Goal: Task Accomplishment & Management: Use online tool/utility

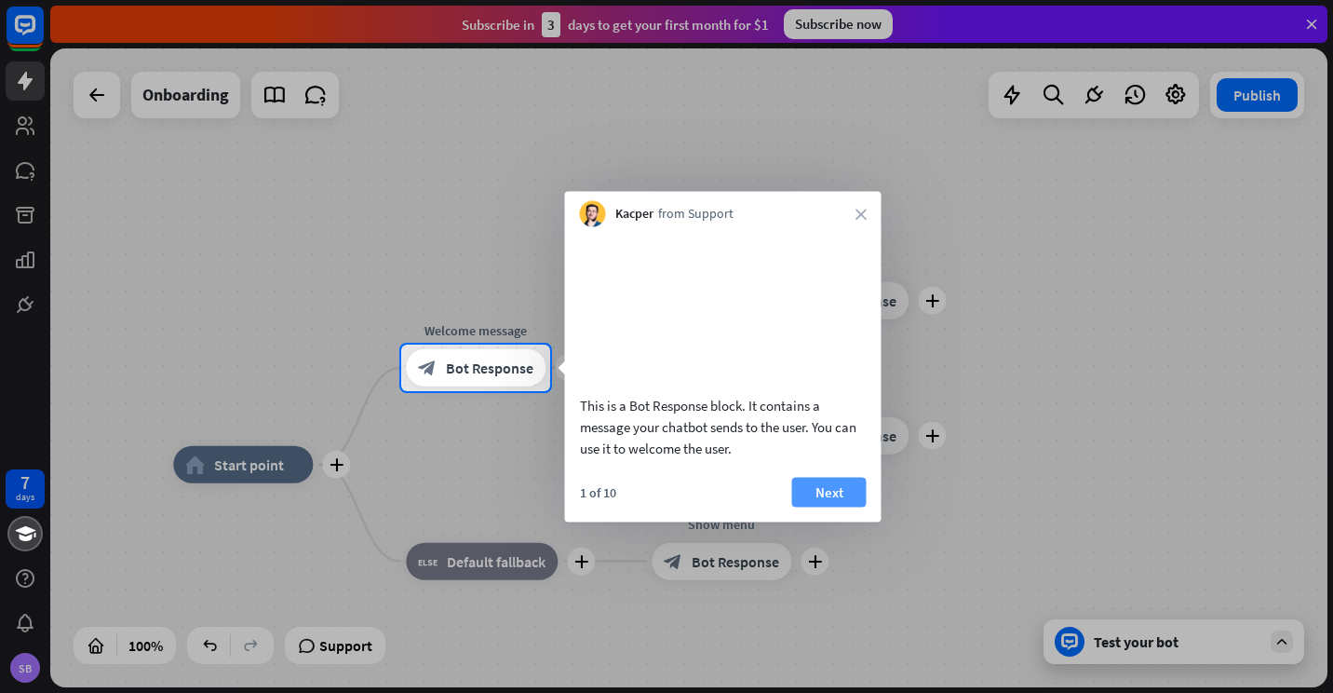
click at [845, 507] on button "Next" at bounding box center [829, 492] width 74 height 30
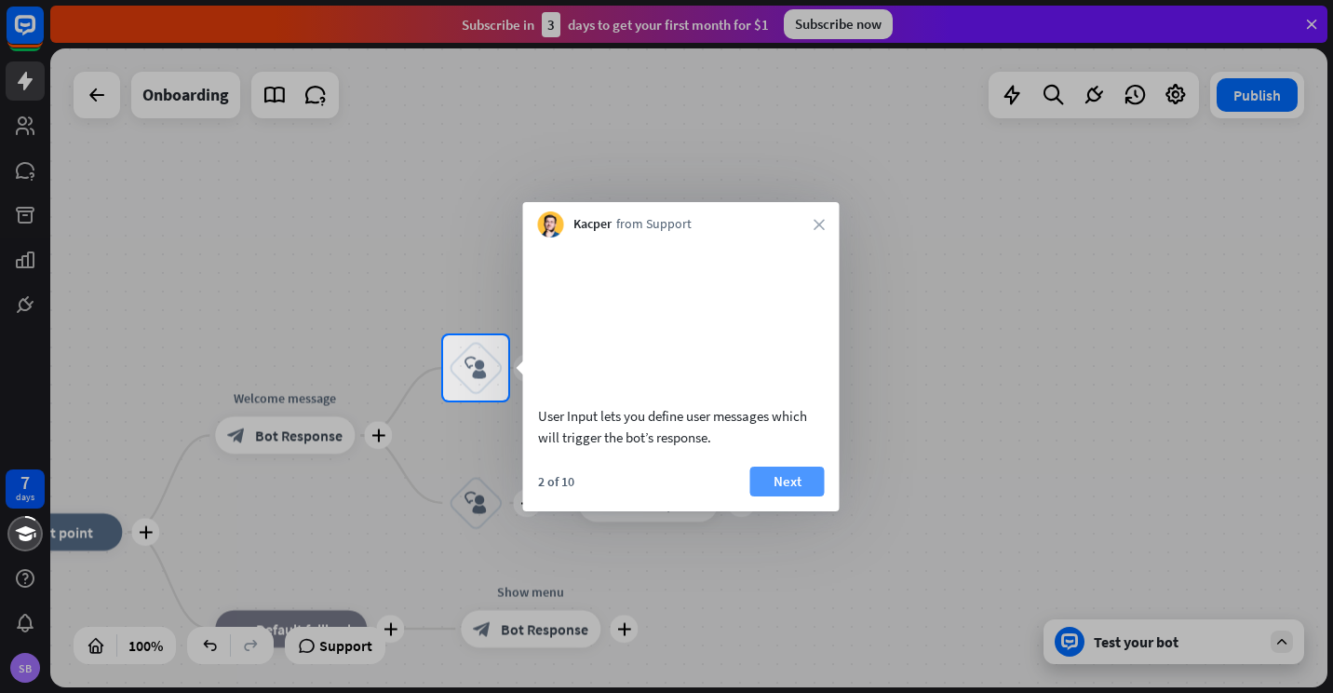
click at [799, 495] on button "Next" at bounding box center [787, 481] width 74 height 30
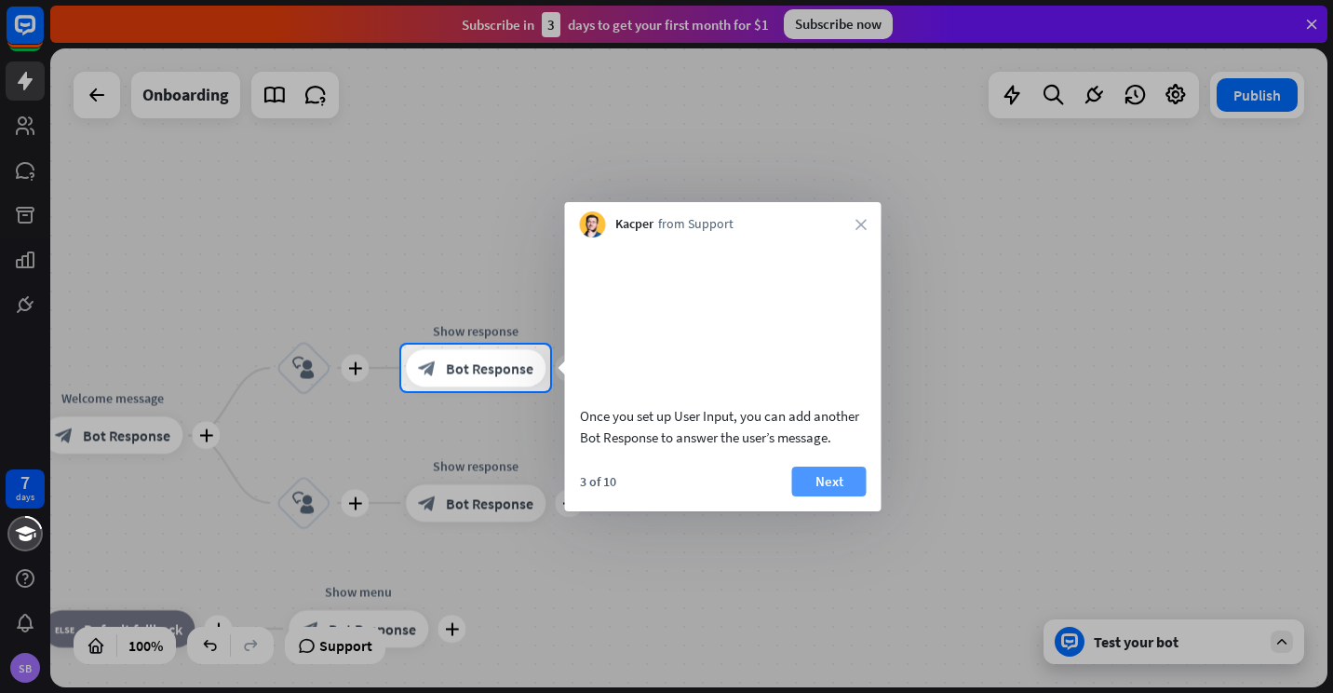
click at [835, 494] on button "Next" at bounding box center [829, 481] width 74 height 30
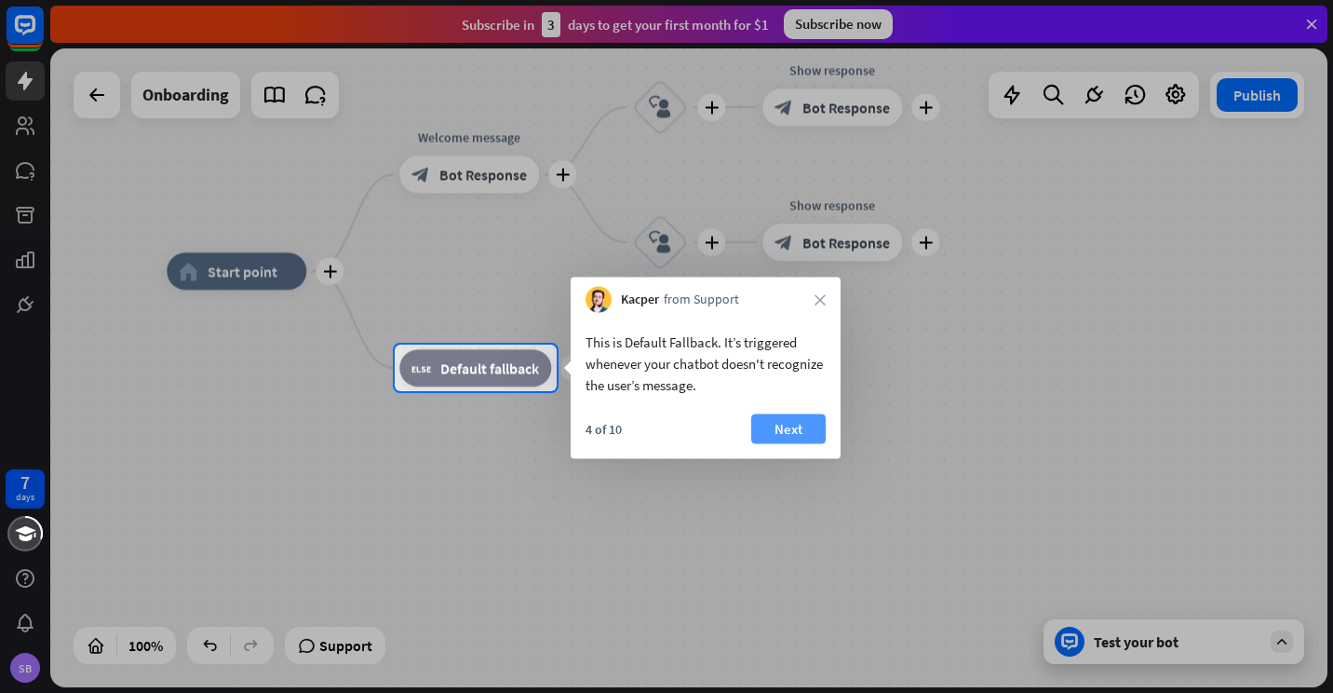
click at [801, 433] on button "Next" at bounding box center [788, 429] width 74 height 30
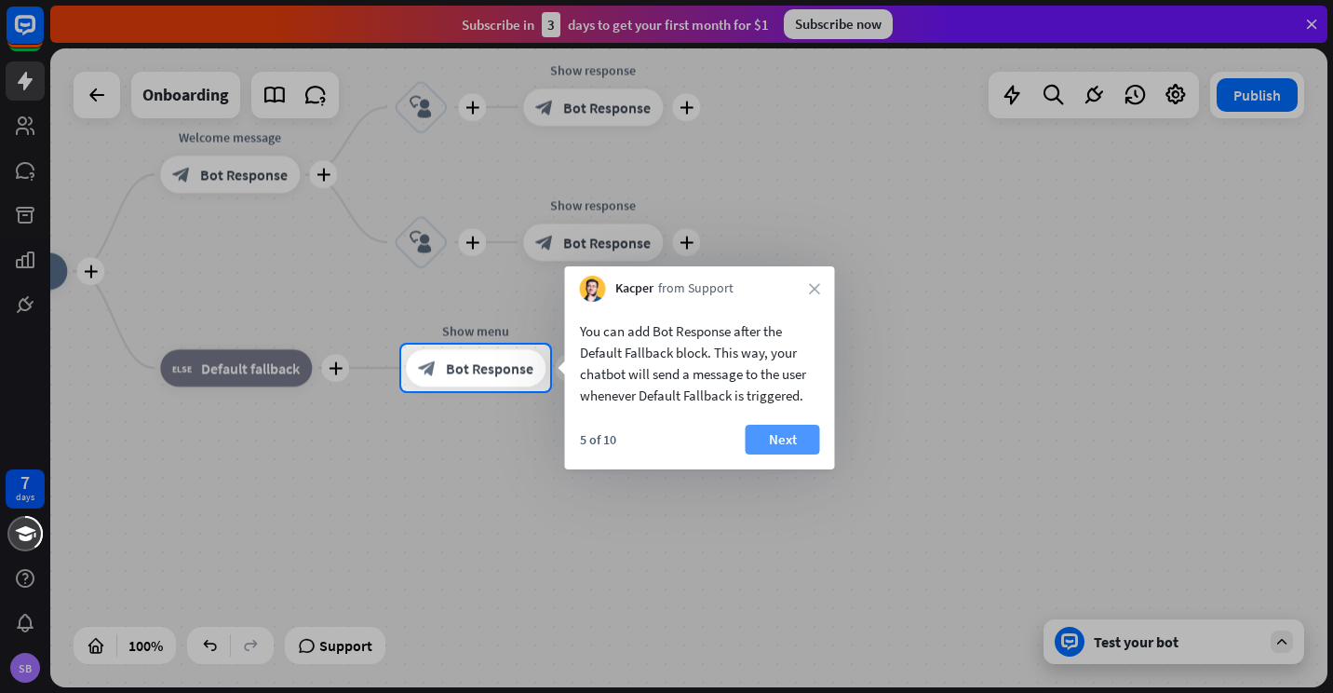
click at [800, 433] on button "Next" at bounding box center [783, 440] width 74 height 30
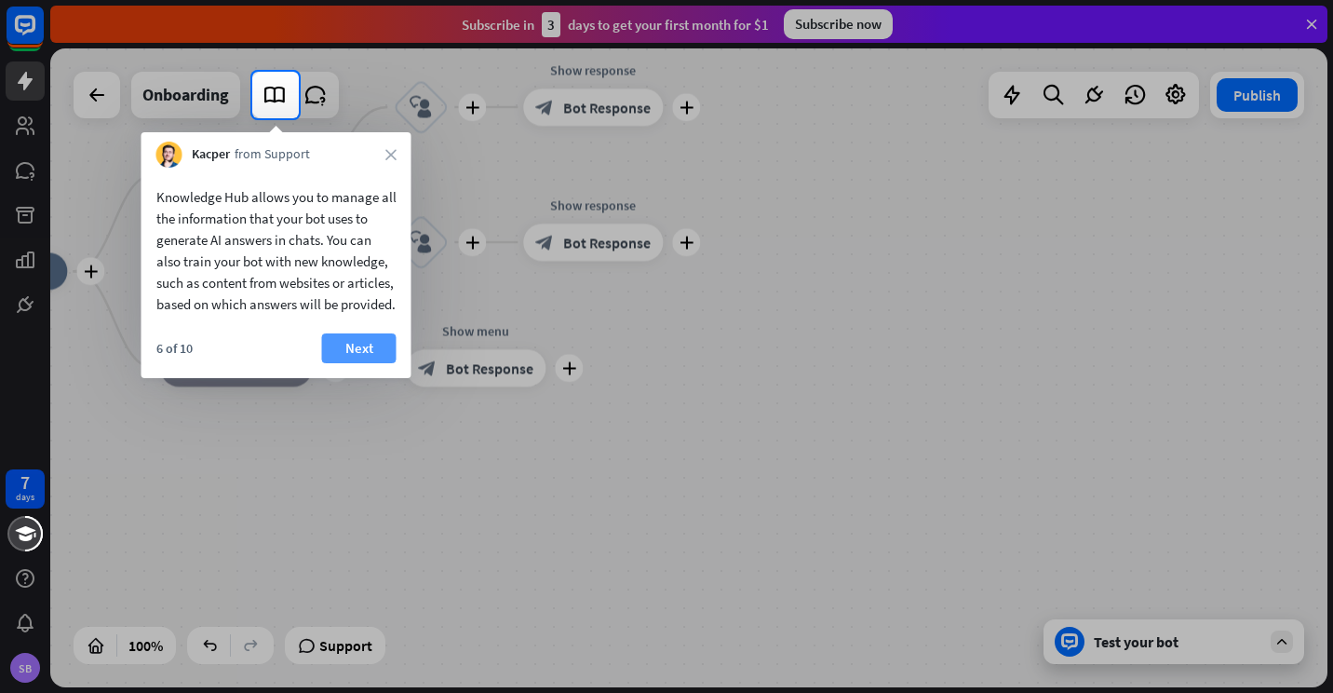
click at [365, 361] on button "Next" at bounding box center [359, 348] width 74 height 30
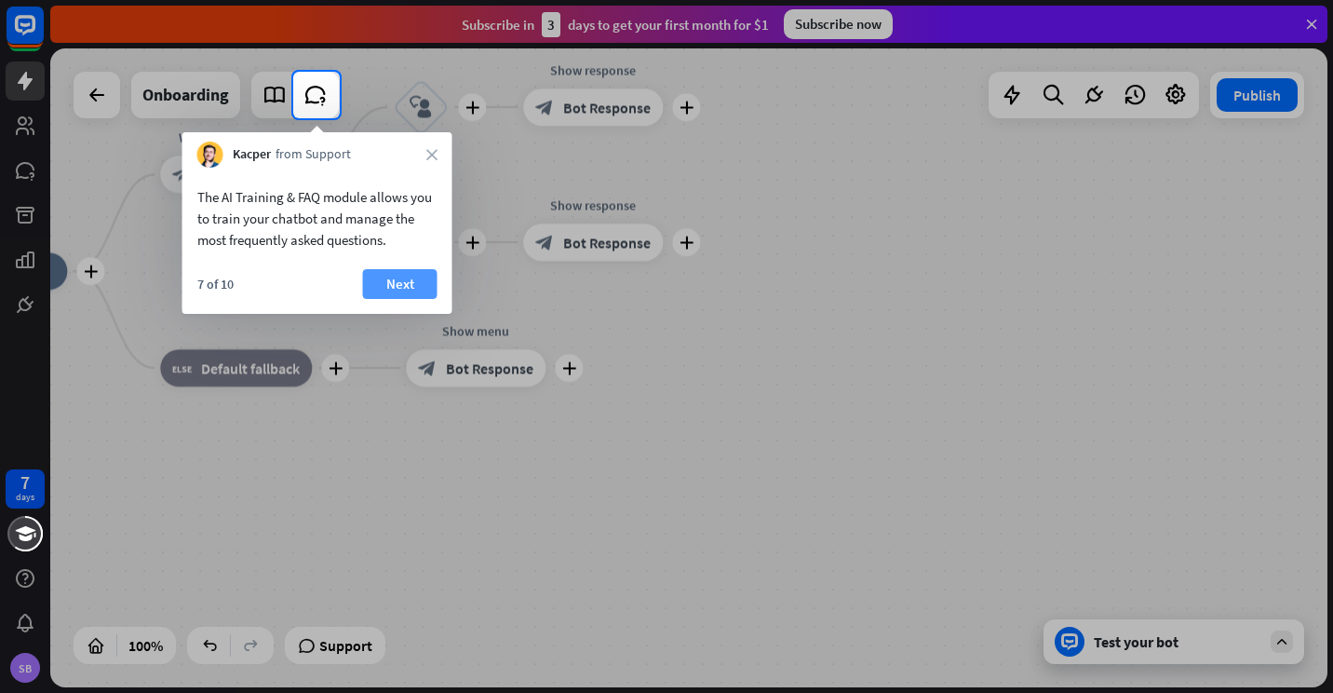
click at [405, 290] on button "Next" at bounding box center [400, 284] width 74 height 30
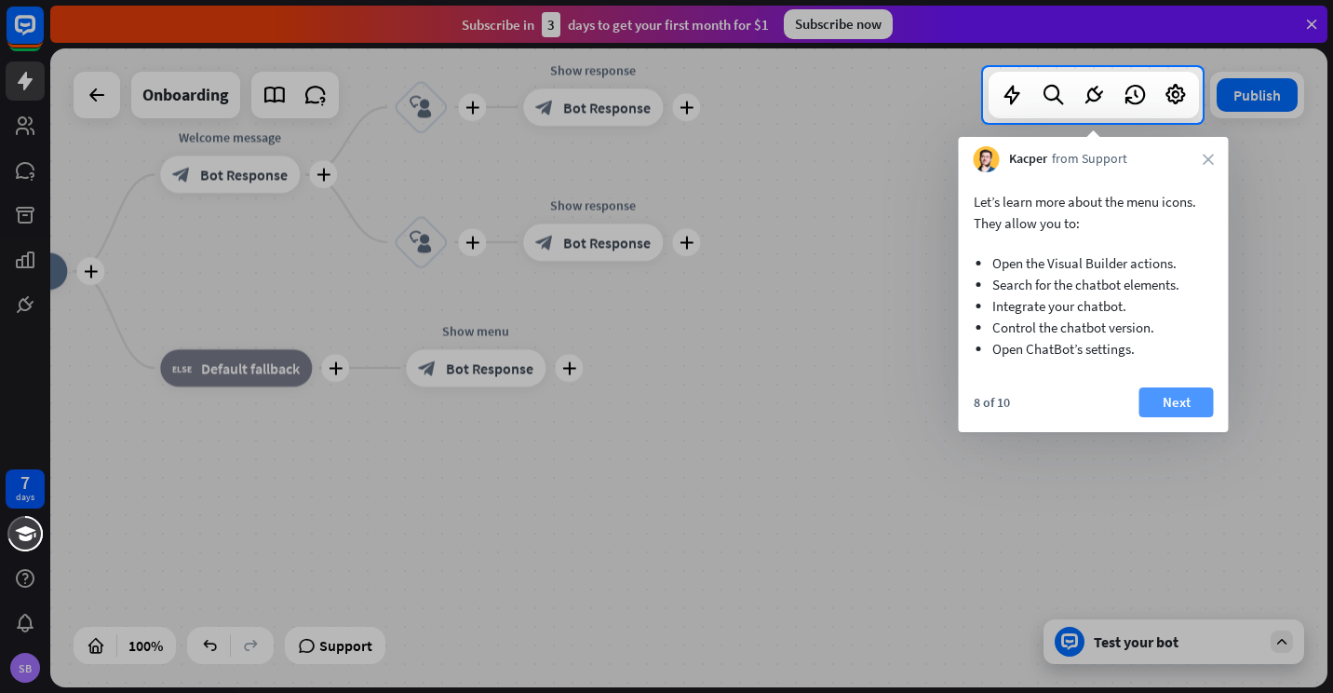
click at [1202, 407] on button "Next" at bounding box center [1177, 402] width 74 height 30
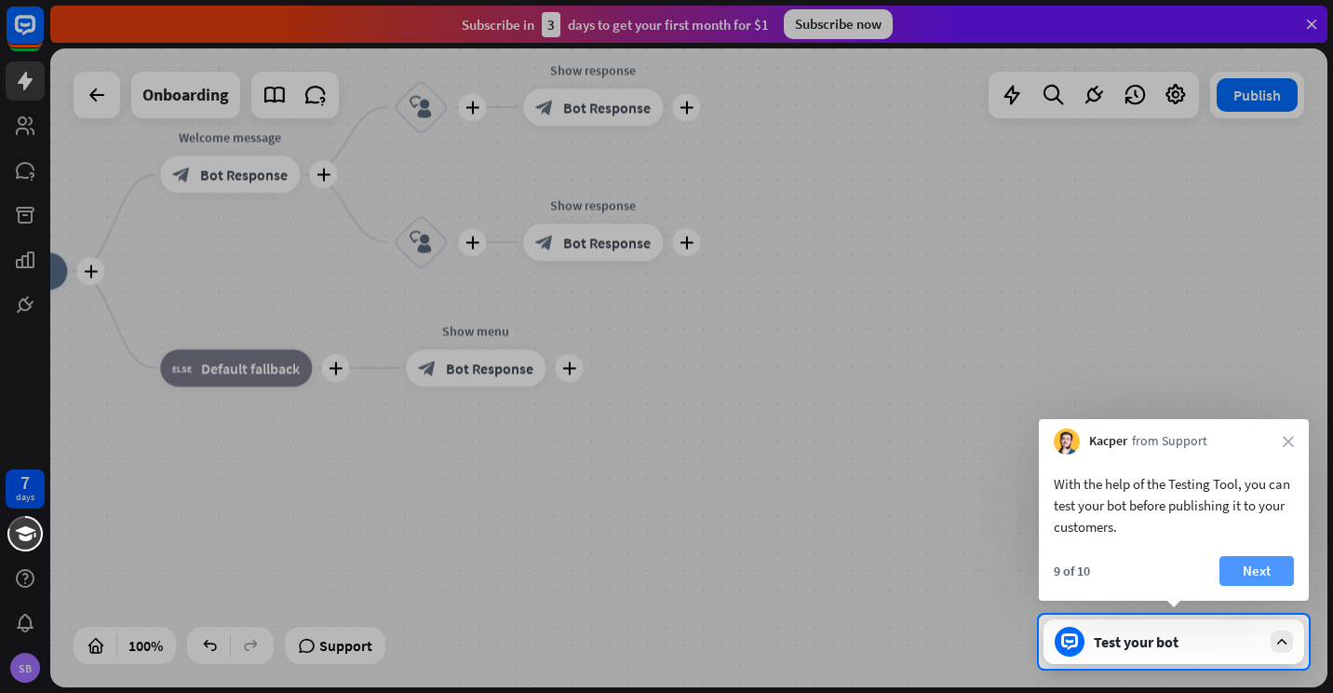
click at [1246, 570] on button "Next" at bounding box center [1257, 571] width 74 height 30
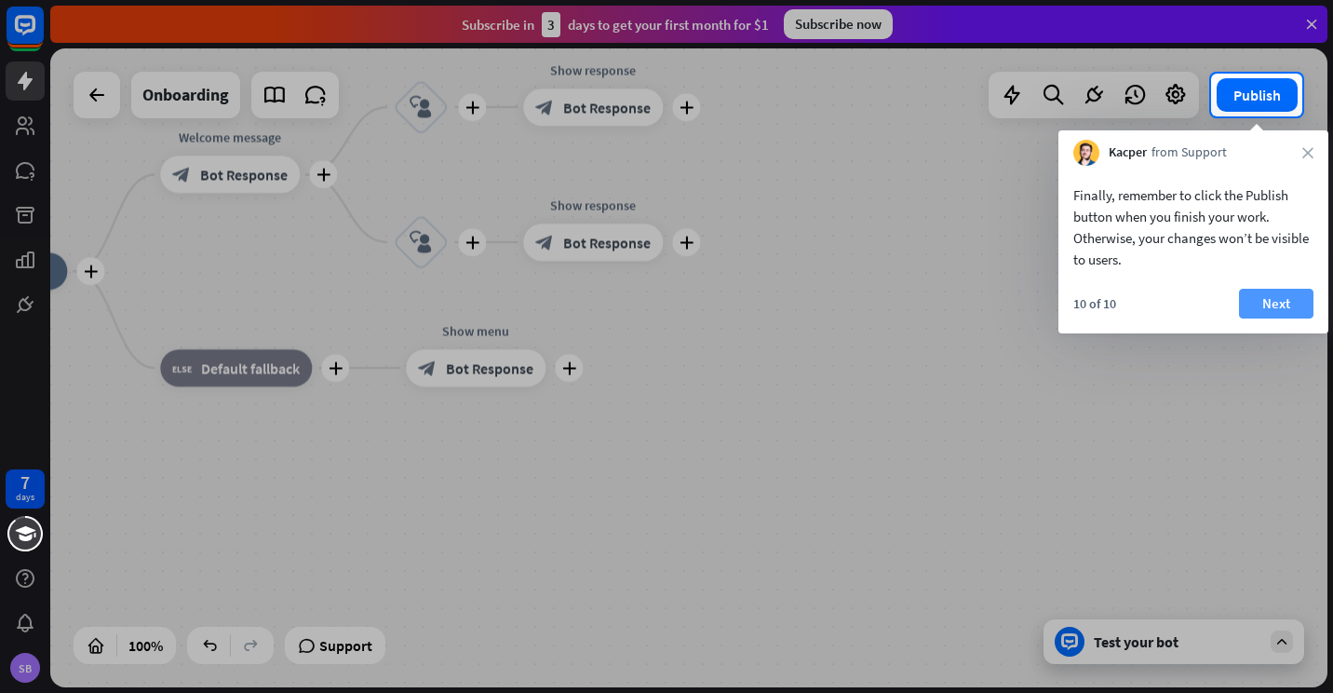
click at [1277, 308] on button "Next" at bounding box center [1276, 304] width 74 height 30
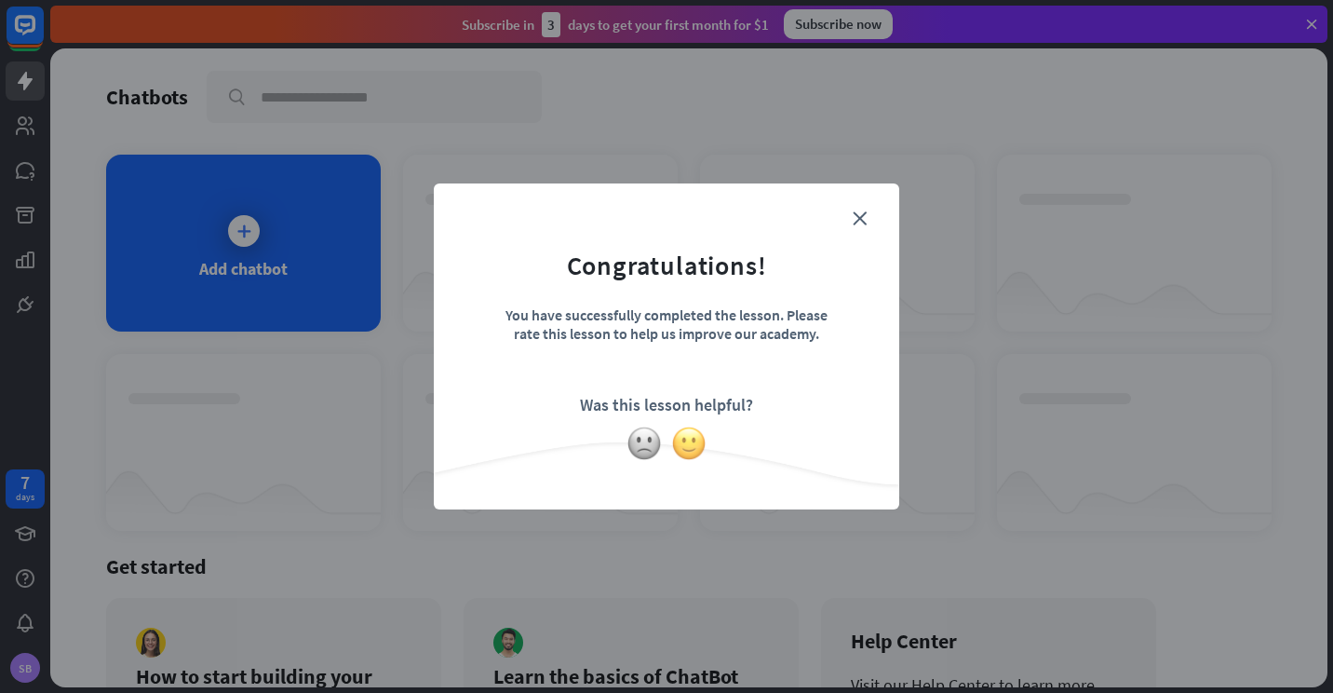
click at [695, 437] on img at bounding box center [688, 443] width 35 height 35
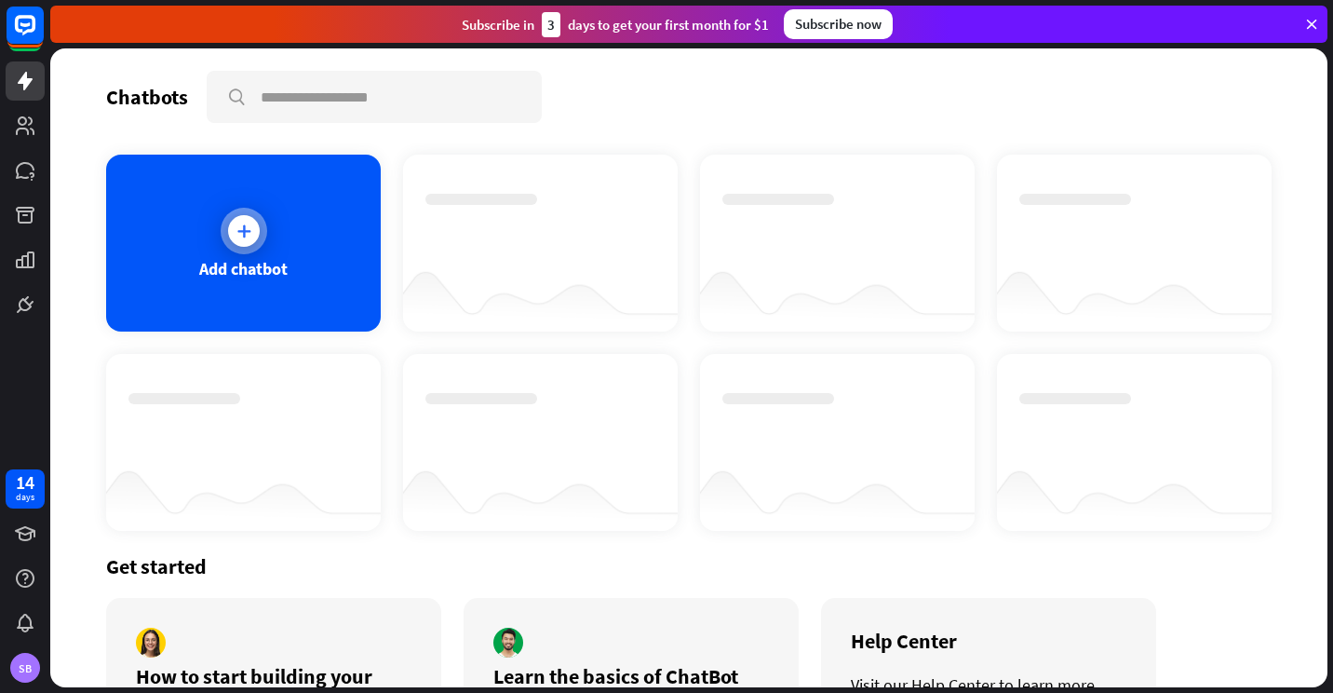
click at [241, 228] on icon at bounding box center [244, 231] width 19 height 19
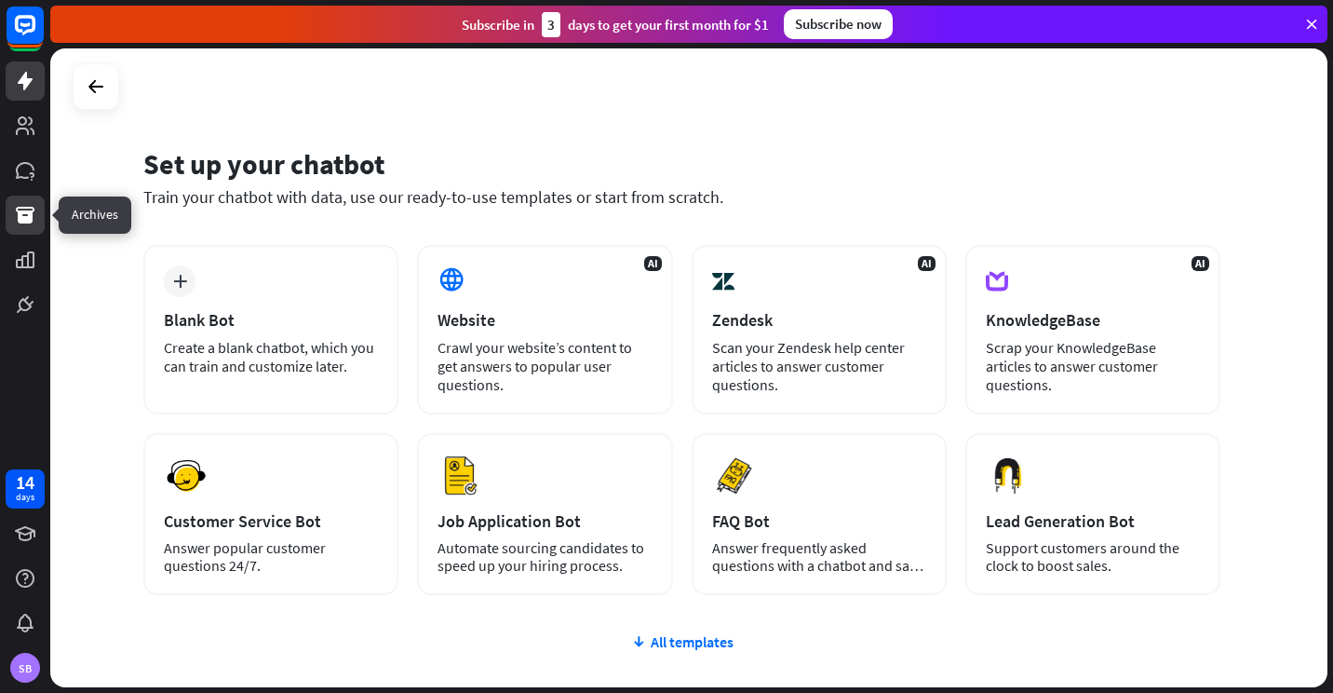
click at [26, 217] on icon at bounding box center [25, 215] width 19 height 17
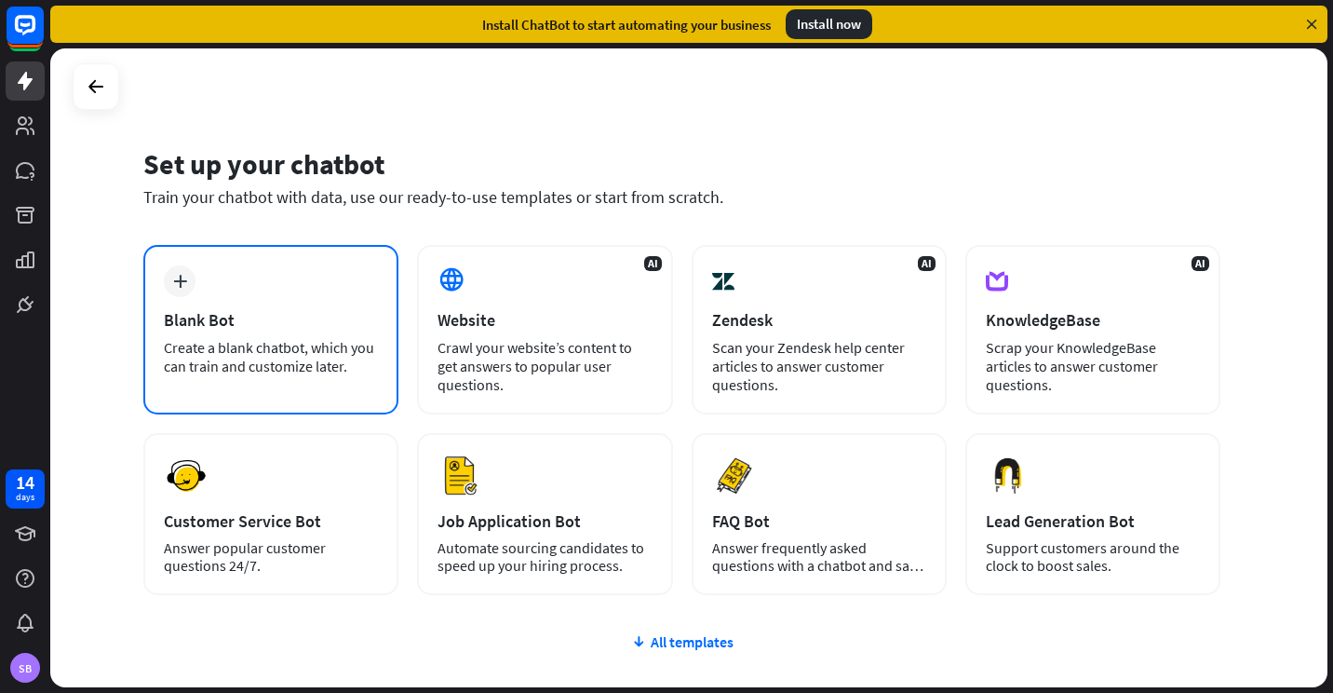
click at [175, 283] on icon "plus" at bounding box center [180, 281] width 14 height 13
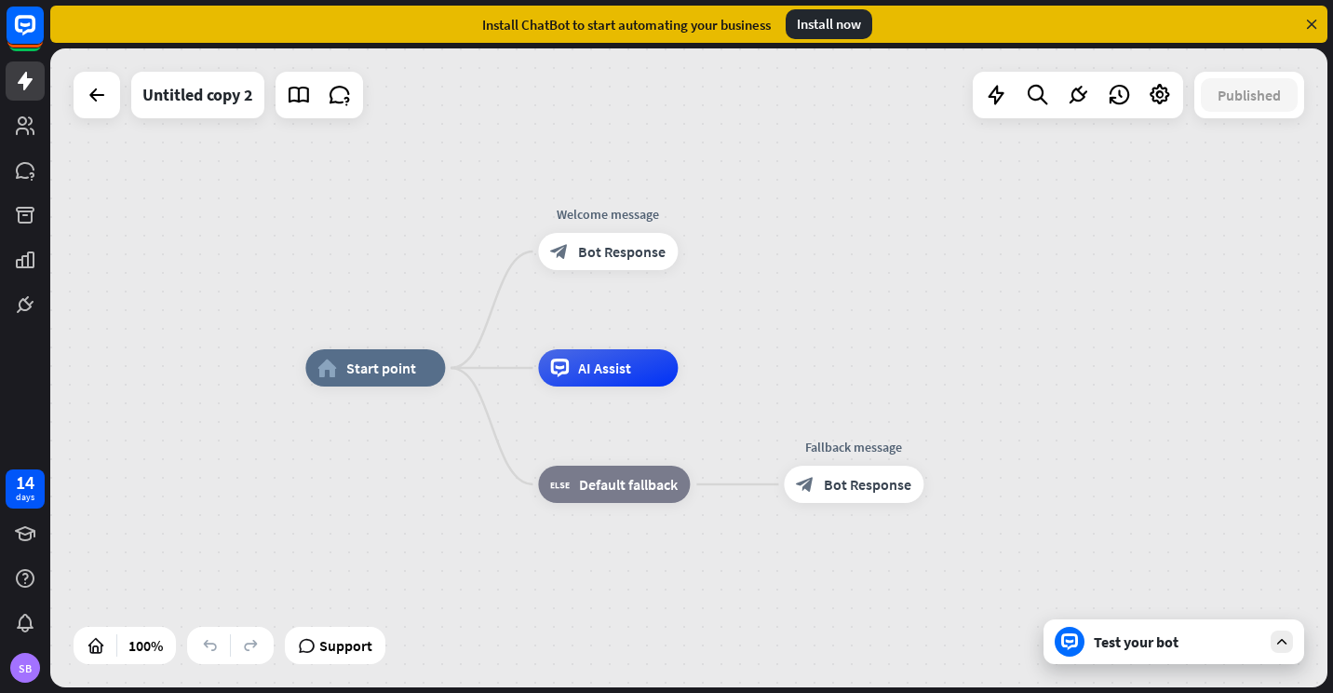
click at [1286, 639] on icon at bounding box center [1282, 641] width 17 height 17
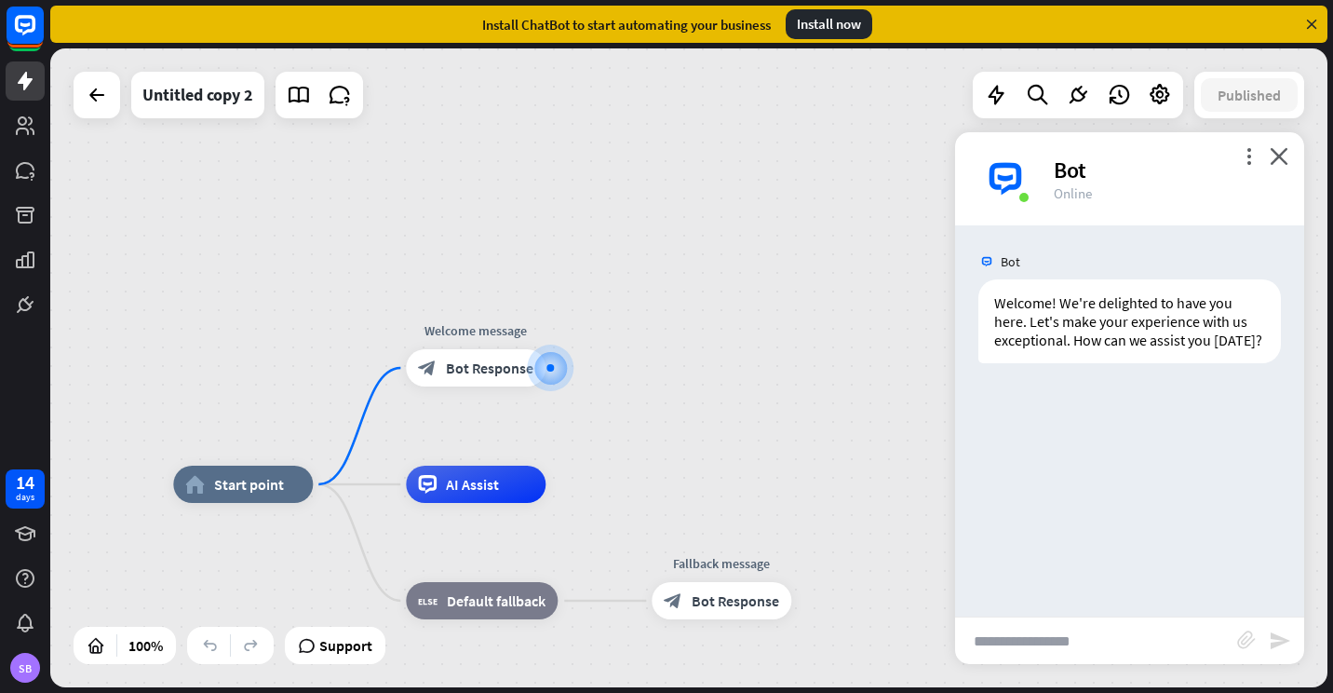
click at [1109, 644] on input "text" at bounding box center [1096, 640] width 282 height 47
click at [1131, 649] on input "text" at bounding box center [1096, 640] width 282 height 47
type input "*"
type input "**********"
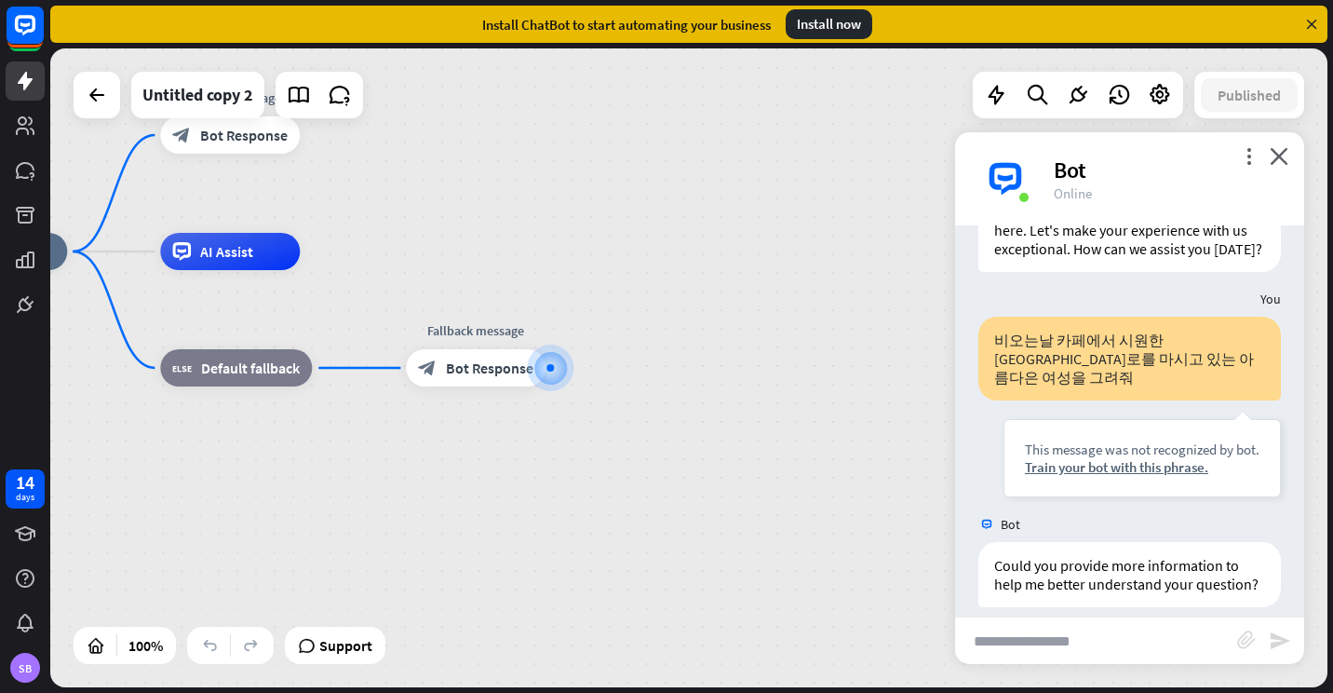
scroll to position [128, 0]
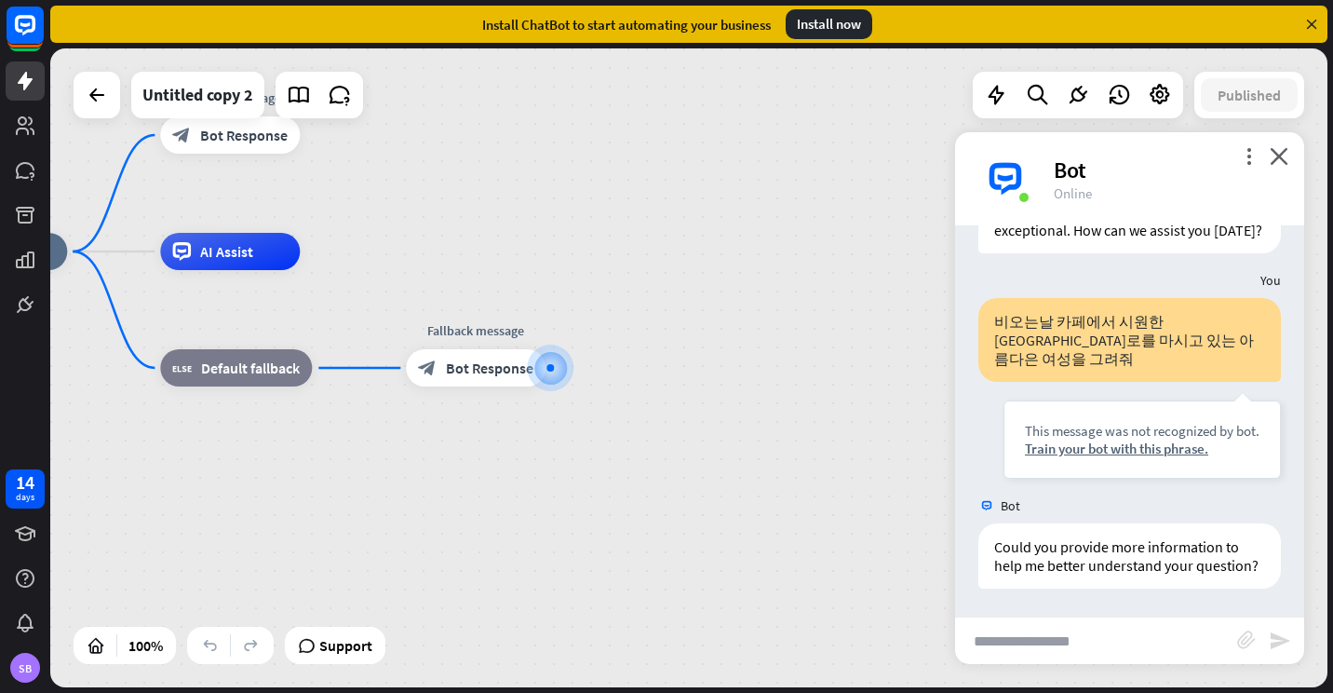
type input "*"
click at [1011, 642] on input "text" at bounding box center [1096, 640] width 282 height 47
type input "**********"
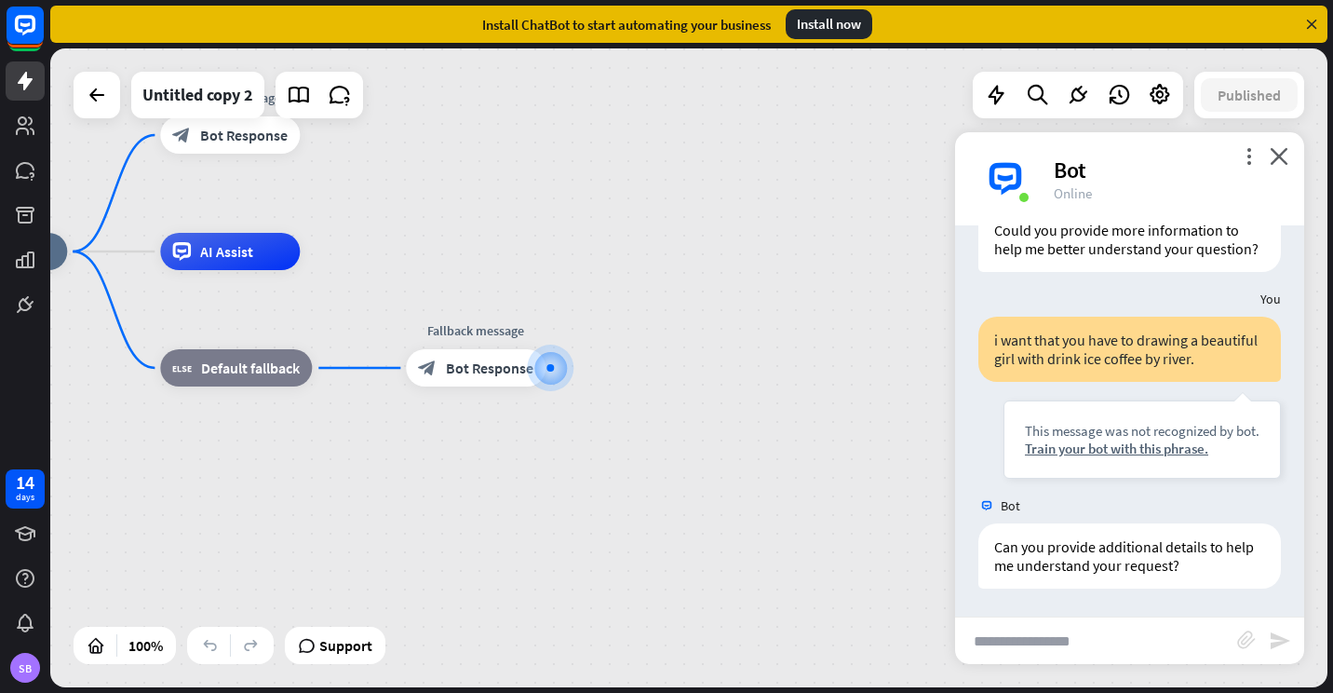
scroll to position [464, 0]
type input "***"
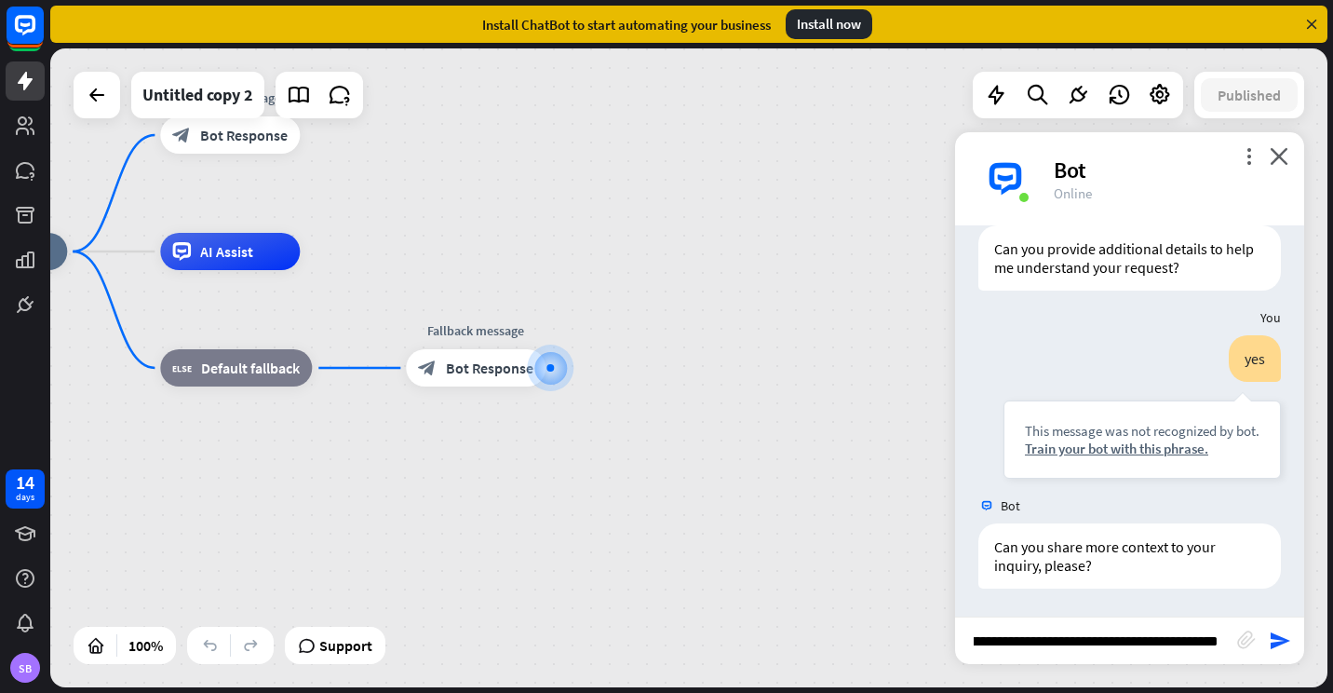
scroll to position [0, 196]
type input "**********"
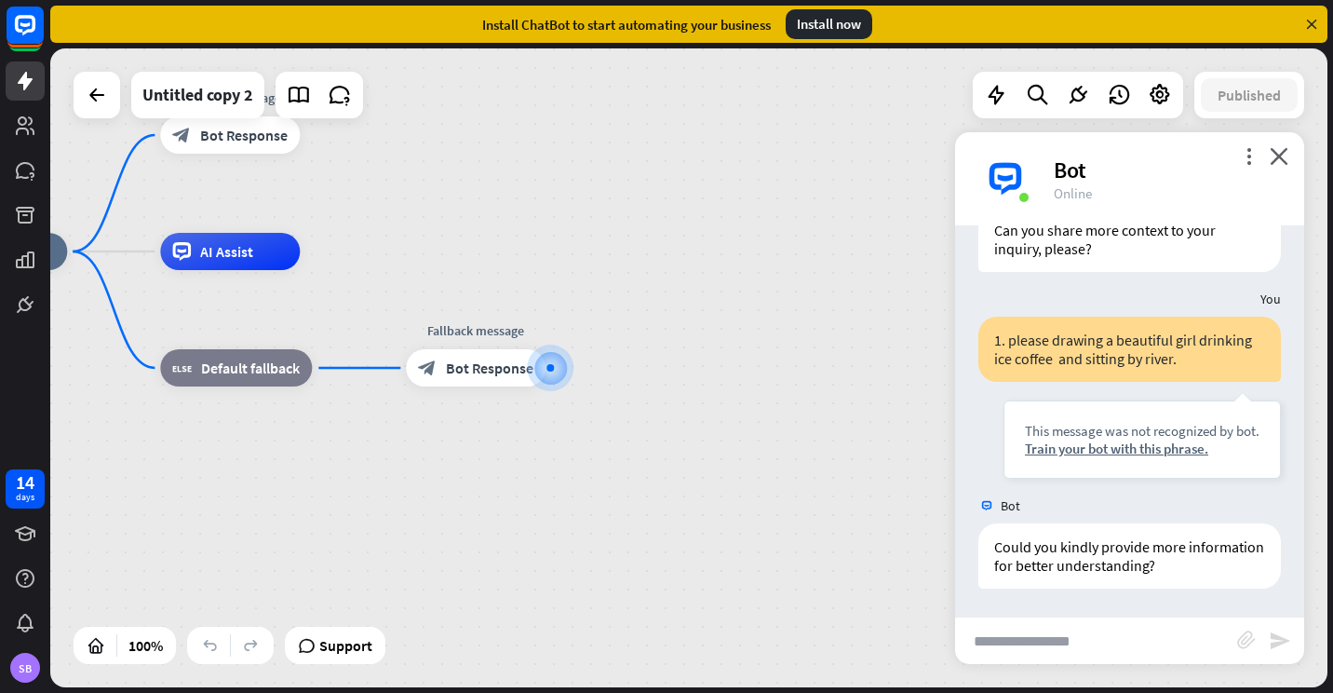
scroll to position [1078, 0]
click at [30, 675] on div "SB" at bounding box center [25, 668] width 30 height 30
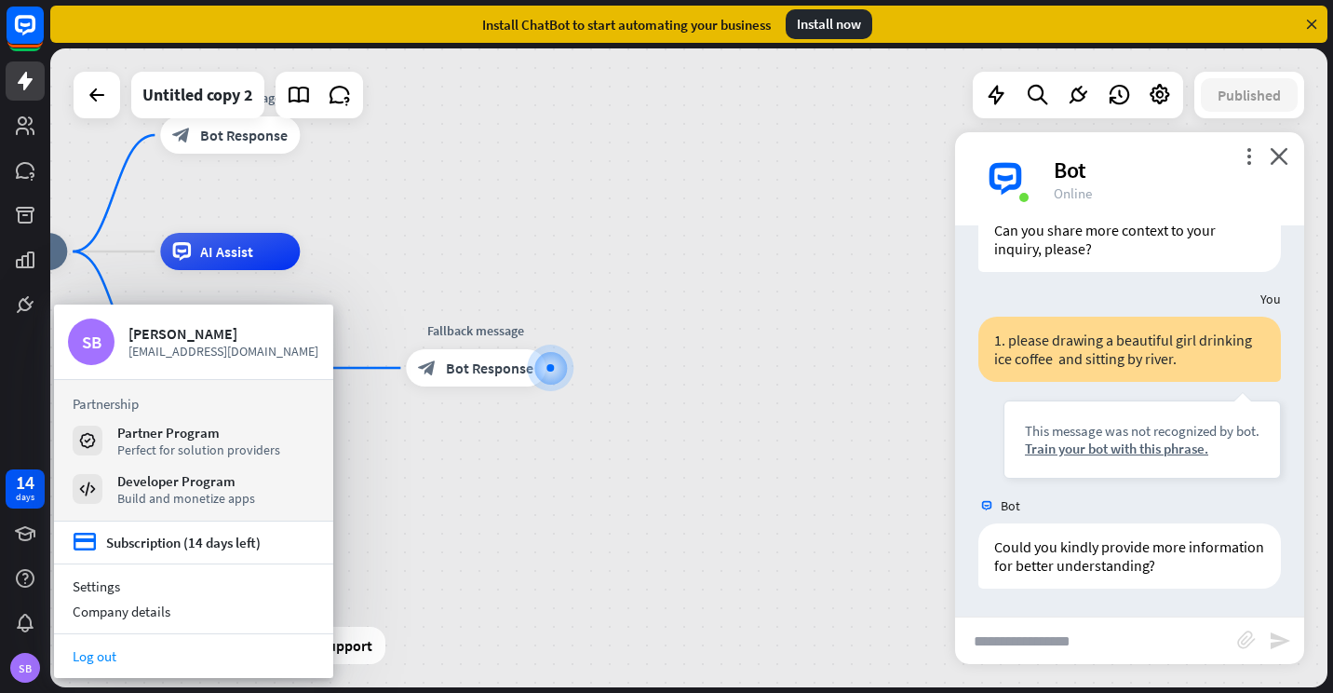
click at [96, 659] on link "Log out" at bounding box center [193, 655] width 279 height 25
